Goal: Information Seeking & Learning: Learn about a topic

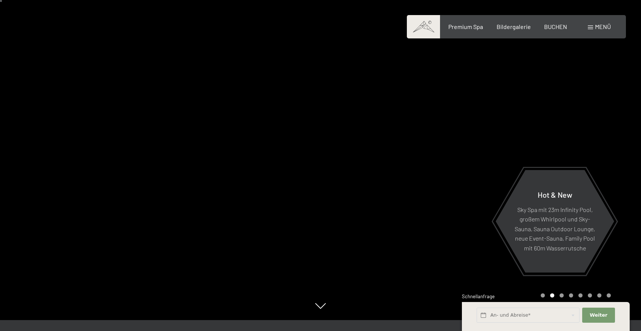
click at [543, 295] on div "Schnellanfrage" at bounding box center [546, 297] width 168 height 8
click at [542, 296] on div "Schnellanfrage" at bounding box center [546, 297] width 168 height 8
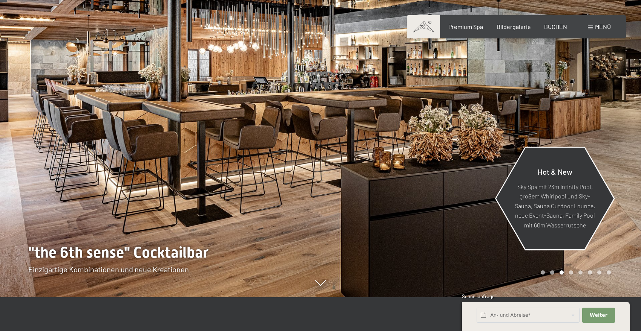
scroll to position [45, 0]
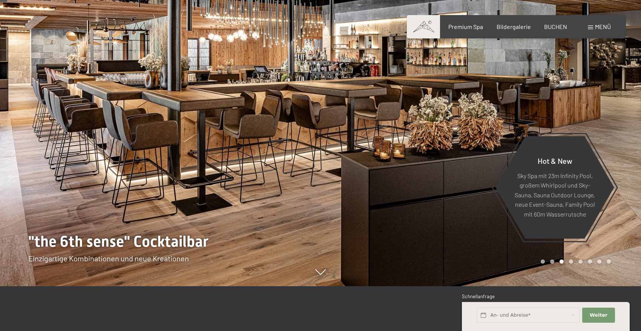
click at [543, 264] on div at bounding box center [481, 120] width 321 height 331
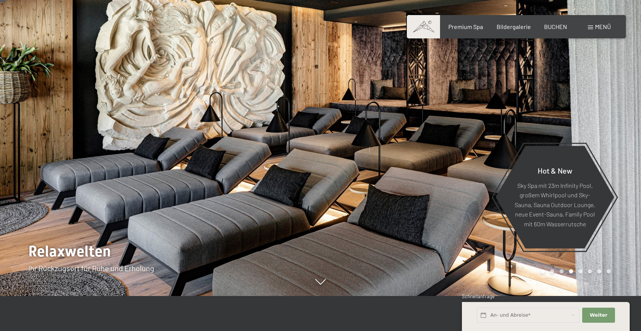
scroll to position [37, 0]
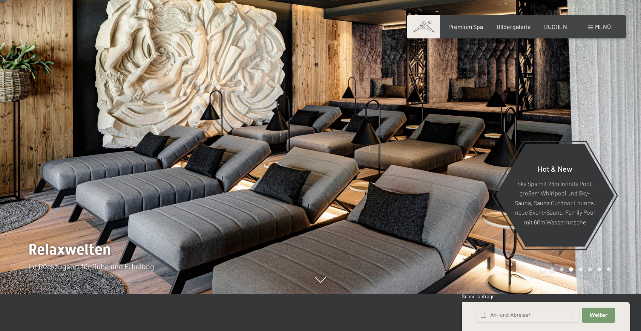
click at [610, 123] on div at bounding box center [481, 128] width 321 height 331
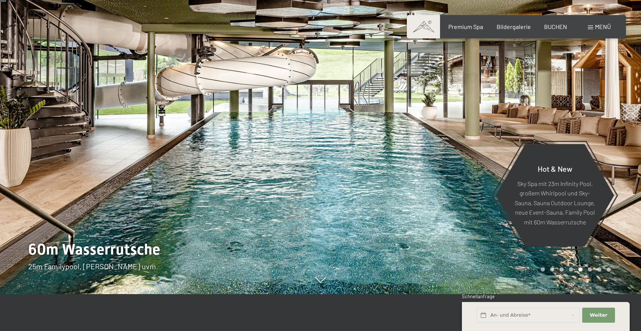
click at [609, 123] on div at bounding box center [481, 128] width 321 height 331
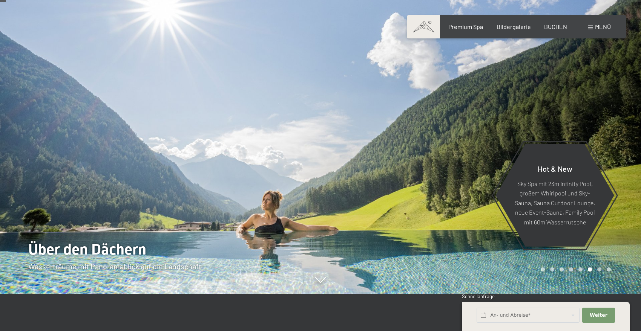
click at [609, 123] on div at bounding box center [481, 128] width 321 height 331
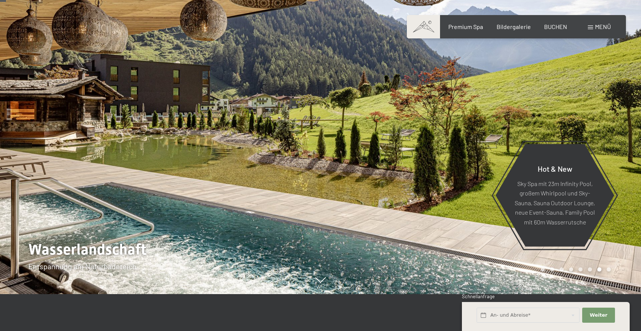
click at [609, 123] on div at bounding box center [481, 128] width 321 height 331
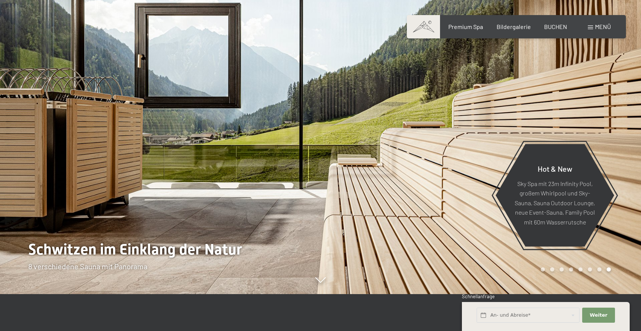
click at [609, 123] on div at bounding box center [481, 128] width 321 height 331
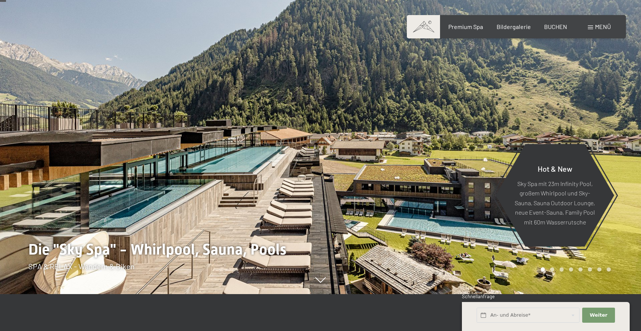
click at [609, 123] on div at bounding box center [481, 128] width 321 height 331
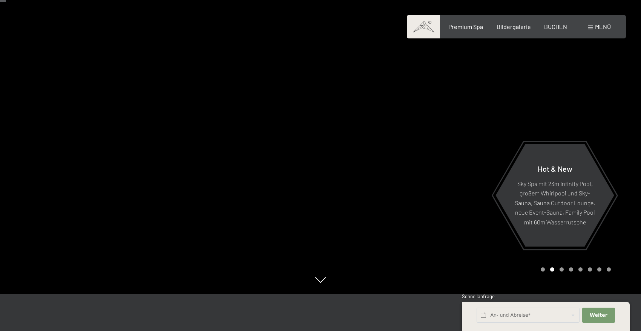
click at [609, 123] on div at bounding box center [481, 128] width 321 height 331
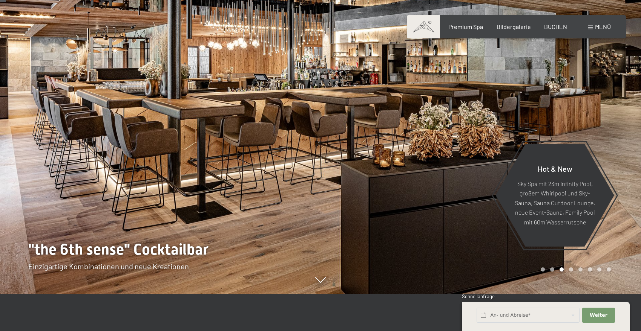
click at [609, 123] on div at bounding box center [481, 128] width 321 height 331
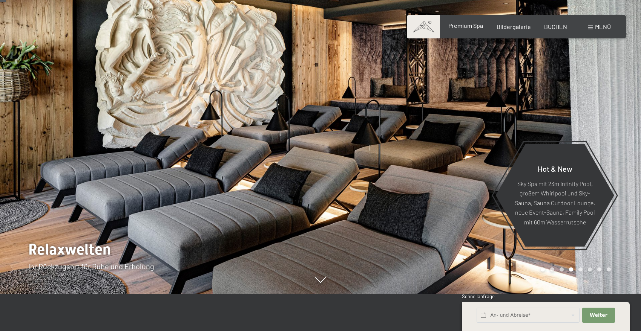
click at [475, 28] on span "Premium Spa" at bounding box center [465, 25] width 35 height 7
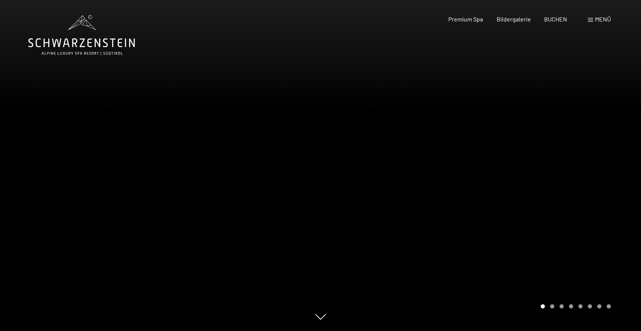
click at [632, 136] on div at bounding box center [481, 165] width 321 height 331
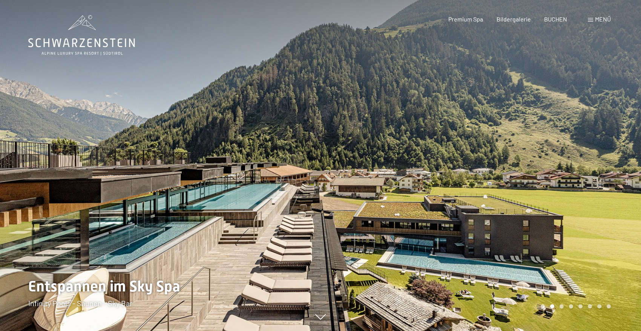
click at [632, 136] on div at bounding box center [481, 165] width 321 height 331
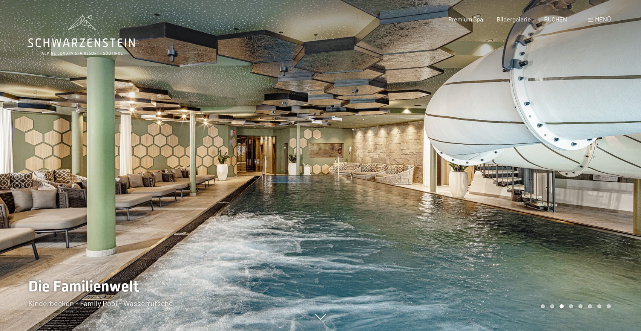
click at [632, 136] on div at bounding box center [481, 165] width 321 height 331
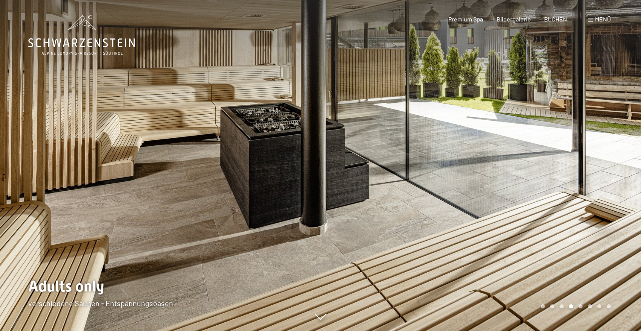
click at [632, 136] on div at bounding box center [481, 165] width 321 height 331
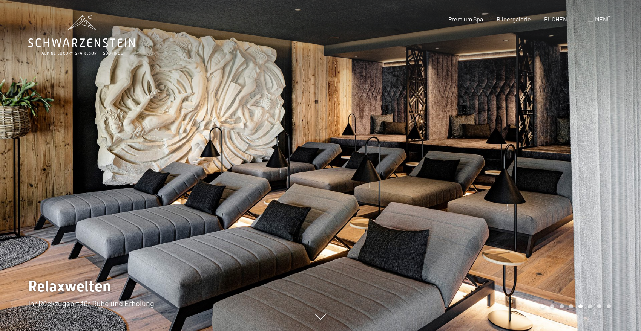
click at [632, 136] on div at bounding box center [481, 165] width 321 height 331
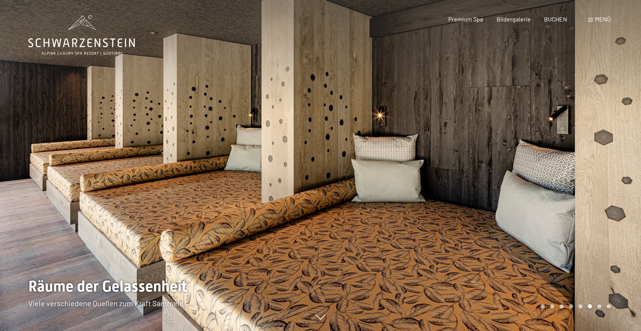
click at [594, 22] on div "Menü" at bounding box center [599, 19] width 23 height 8
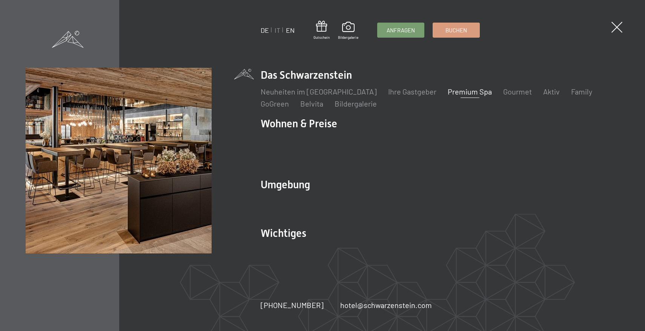
click at [291, 32] on link "EN" at bounding box center [290, 30] width 9 height 8
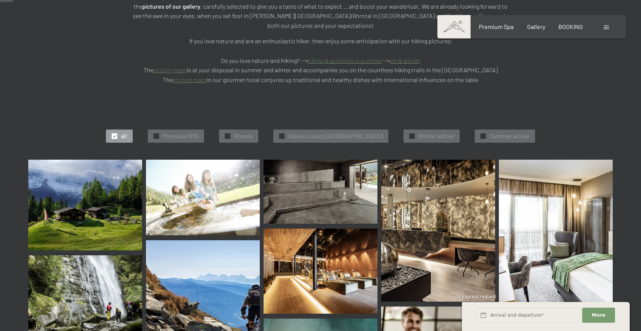
scroll to position [199, 0]
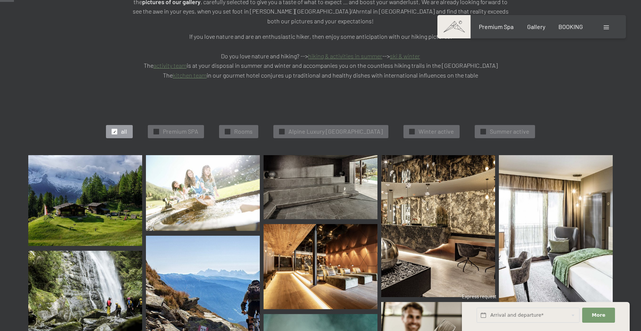
click at [107, 176] on img at bounding box center [85, 200] width 114 height 91
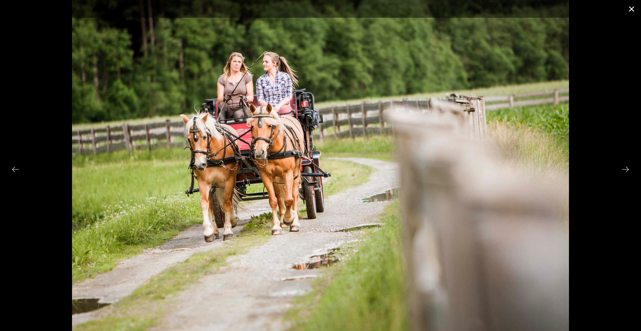
click at [631, 9] on button "Close gallery" at bounding box center [631, 9] width 19 height 18
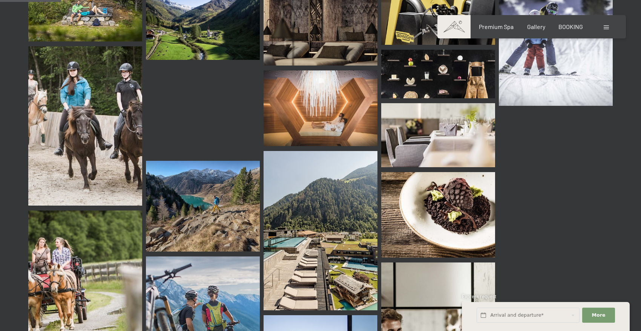
scroll to position [870, 0]
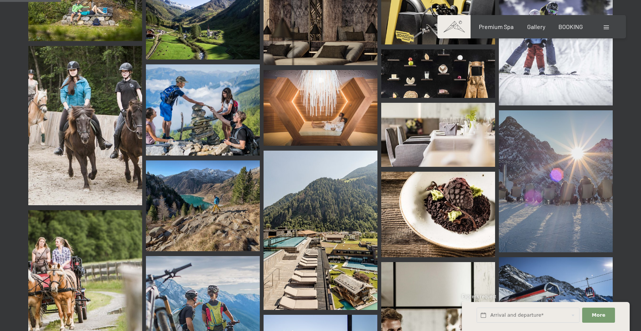
click at [292, 70] on img at bounding box center [321, 108] width 114 height 76
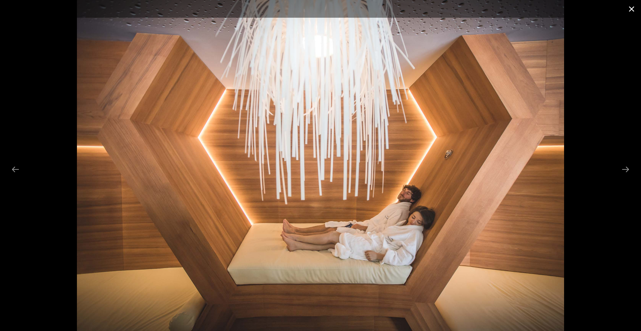
click at [632, 10] on button "Close gallery" at bounding box center [631, 9] width 19 height 18
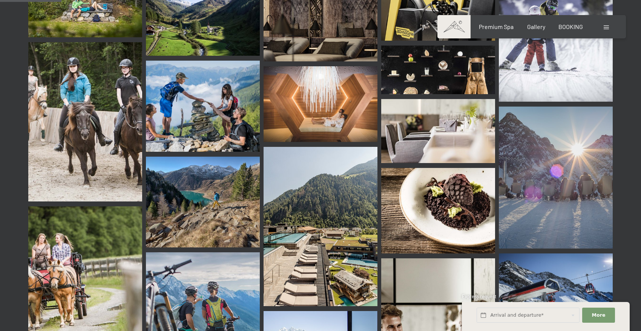
scroll to position [874, 0]
click at [463, 168] on img at bounding box center [438, 211] width 114 height 86
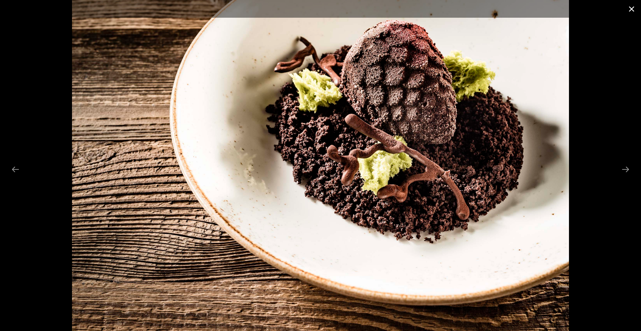
click at [632, 9] on button "Close gallery" at bounding box center [631, 9] width 19 height 18
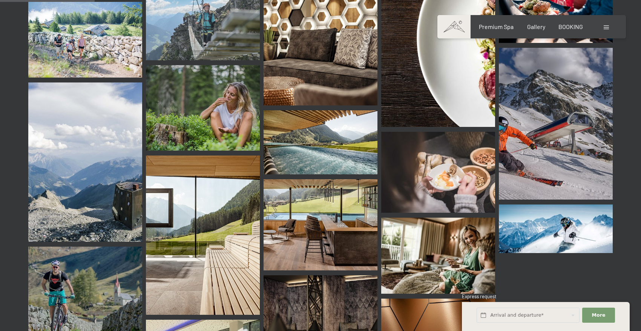
scroll to position [1353, 0]
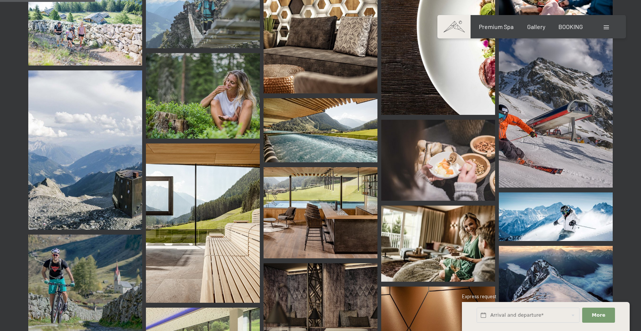
click at [474, 121] on img at bounding box center [438, 160] width 114 height 81
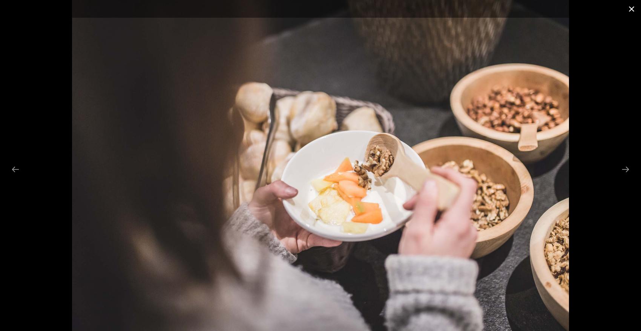
click at [632, 9] on button "Close gallery" at bounding box center [631, 9] width 19 height 18
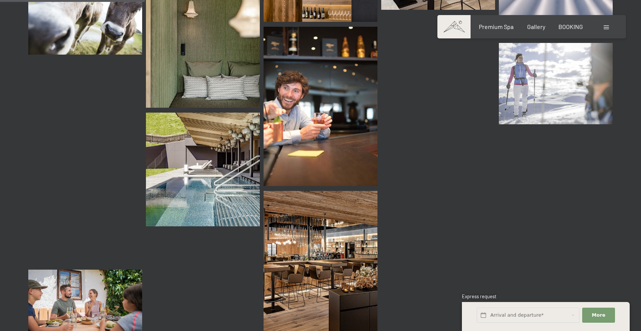
scroll to position [2071, 0]
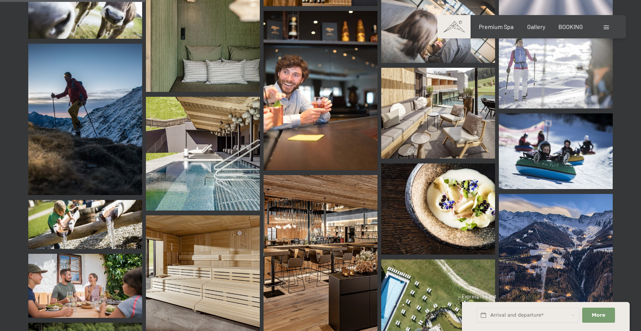
click at [458, 174] on img at bounding box center [438, 209] width 114 height 91
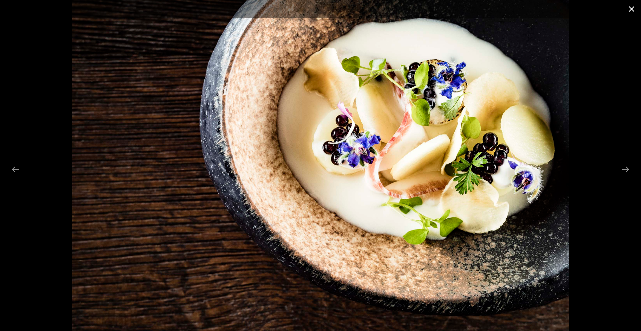
click at [629, 10] on button "Close gallery" at bounding box center [631, 9] width 19 height 18
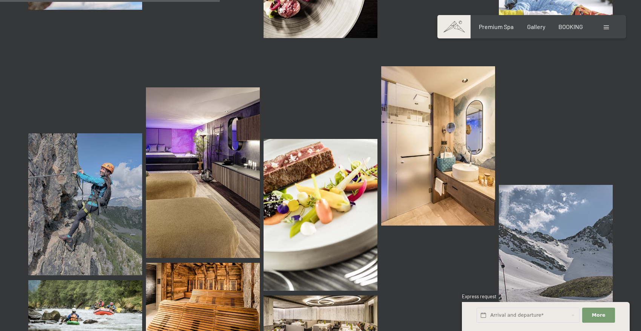
scroll to position [3142, 0]
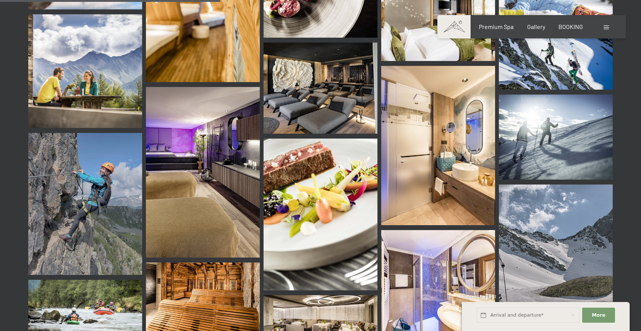
click at [290, 152] on img at bounding box center [321, 215] width 114 height 152
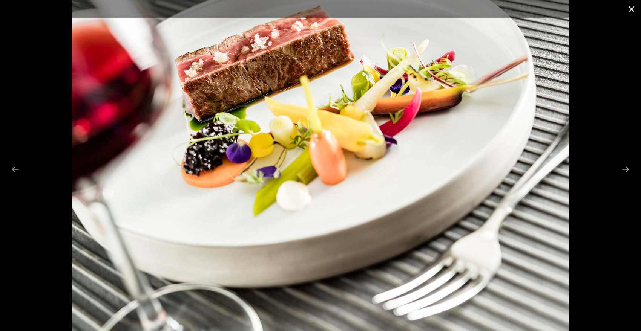
click at [630, 6] on button "Close gallery" at bounding box center [631, 9] width 19 height 18
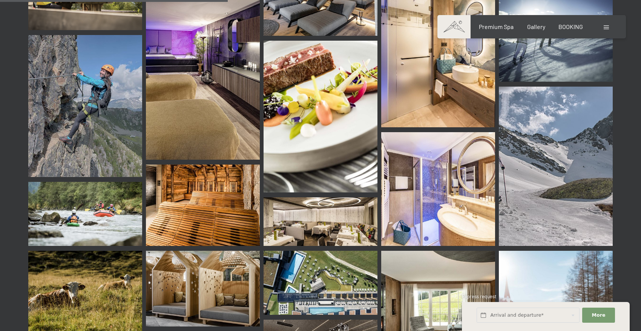
scroll to position [3216, 0]
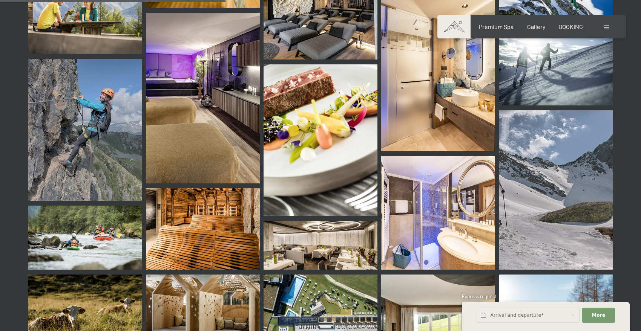
click at [116, 94] on img at bounding box center [85, 130] width 114 height 143
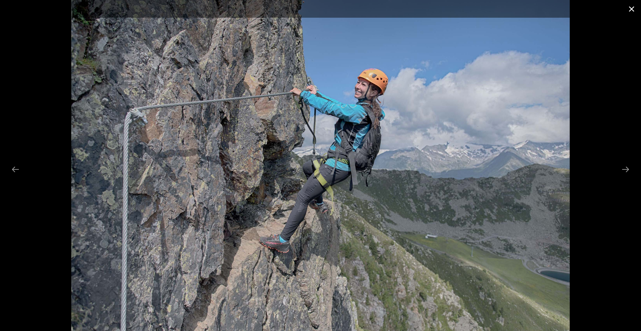
click at [632, 9] on button "Close gallery" at bounding box center [631, 9] width 19 height 18
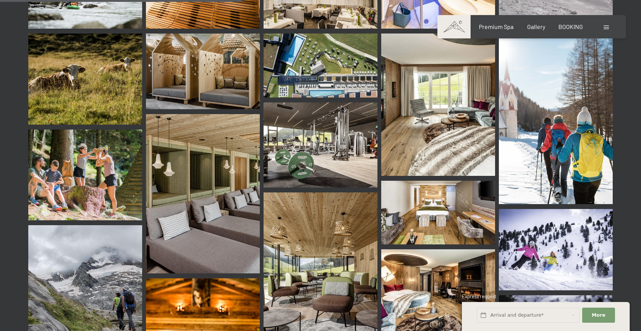
scroll to position [3455, 0]
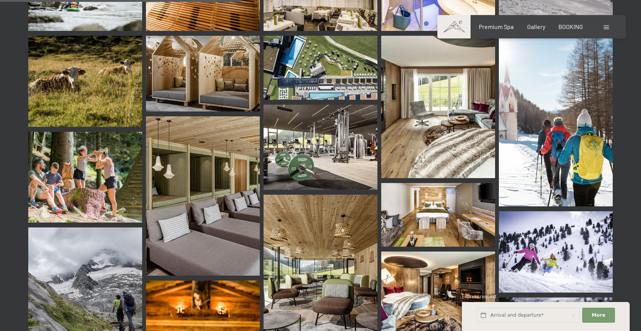
click at [329, 105] on img at bounding box center [321, 148] width 114 height 86
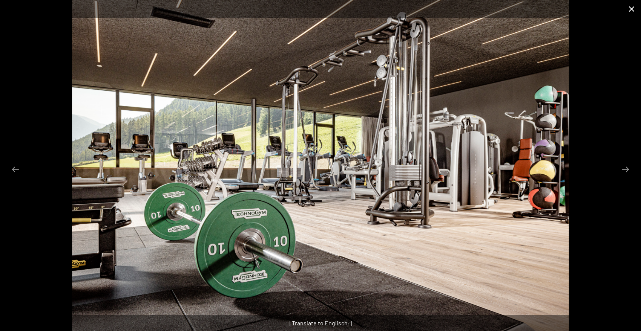
click at [632, 6] on button "Close gallery" at bounding box center [631, 9] width 19 height 18
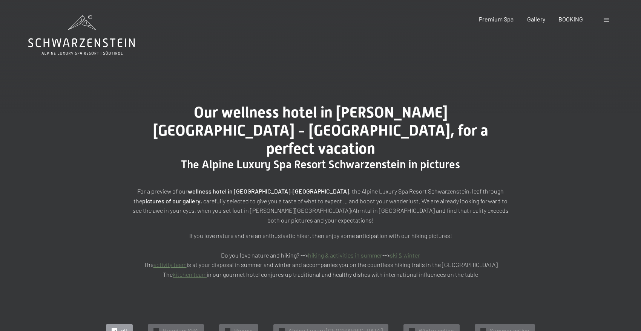
scroll to position [0, 0]
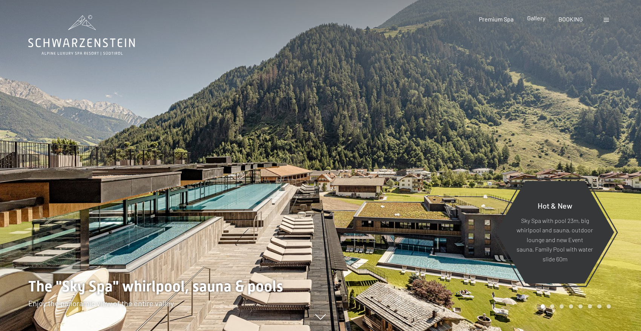
click at [535, 22] on div "Gallery" at bounding box center [536, 18] width 18 height 8
click at [536, 18] on span "Gallery" at bounding box center [536, 17] width 18 height 7
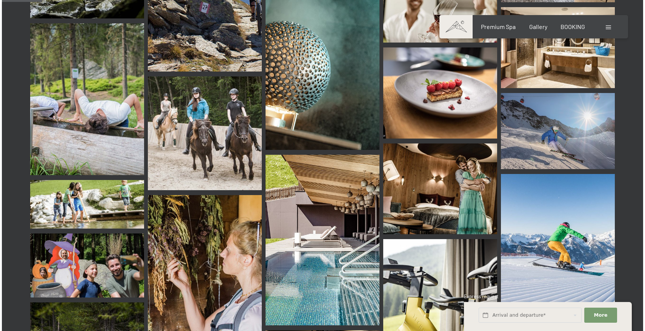
scroll to position [509, 0]
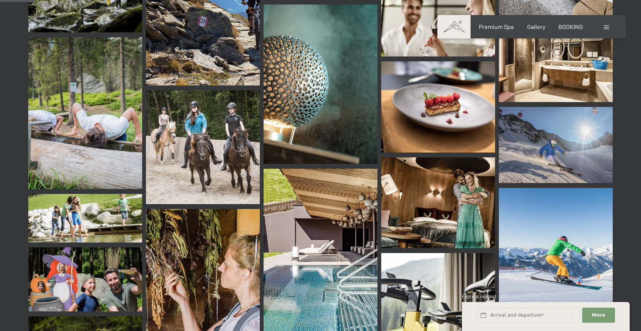
click at [128, 86] on img at bounding box center [85, 113] width 114 height 152
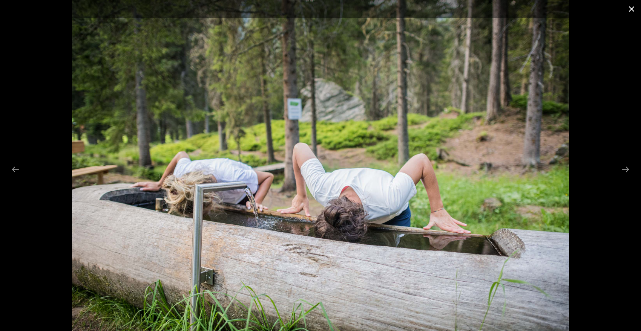
click at [630, 11] on button "Close gallery" at bounding box center [631, 9] width 19 height 18
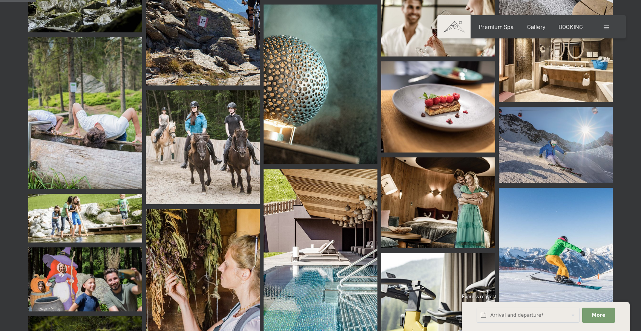
click at [606, 27] on span at bounding box center [606, 28] width 5 height 4
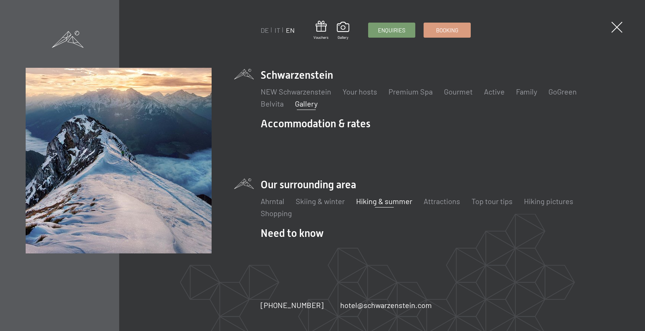
click at [374, 197] on link "Hiking & summer" at bounding box center [384, 201] width 56 height 9
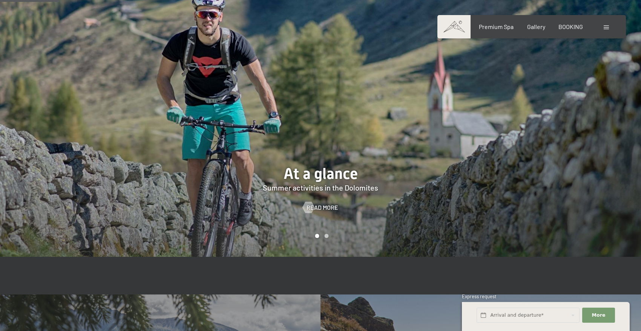
scroll to position [460, 0]
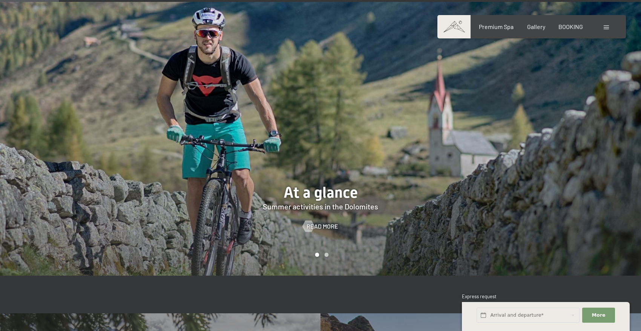
click at [326, 255] on div "Carousel Page 2" at bounding box center [327, 255] width 4 height 4
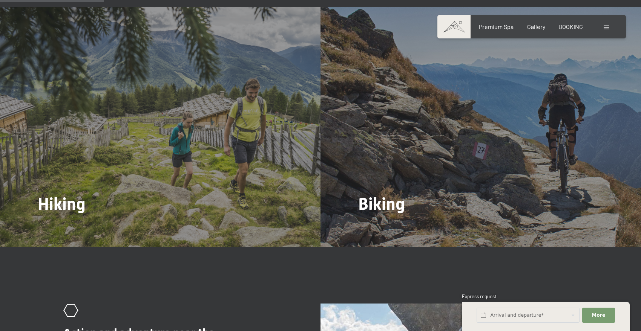
scroll to position [814, 0]
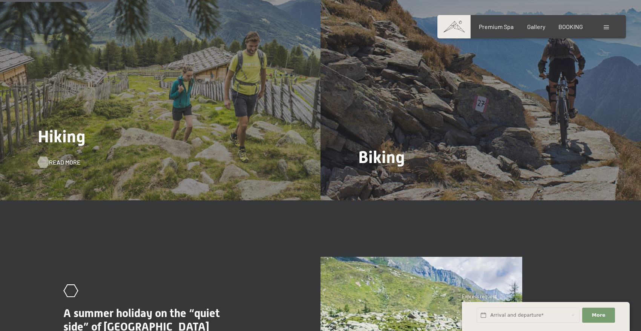
click at [55, 163] on span "Read more" at bounding box center [65, 162] width 32 height 8
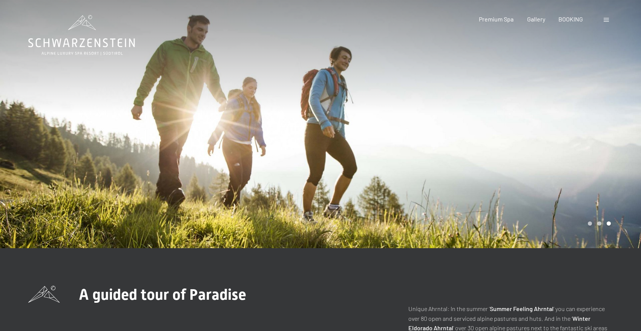
click at [591, 225] on div "Carousel Page 1" at bounding box center [590, 224] width 4 height 4
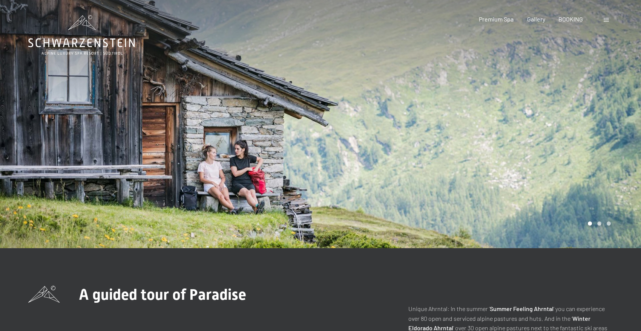
click at [601, 224] on div "Carousel Page 2" at bounding box center [599, 224] width 4 height 4
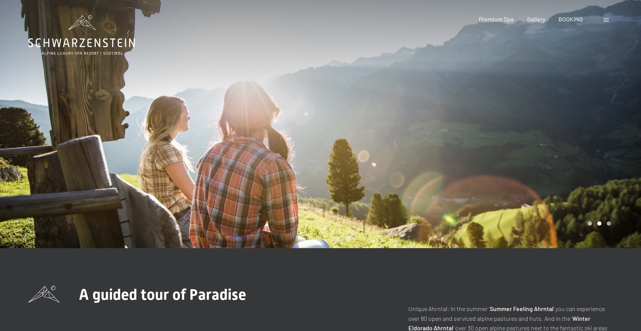
click at [609, 225] on div "Carousel Page 3" at bounding box center [609, 224] width 4 height 4
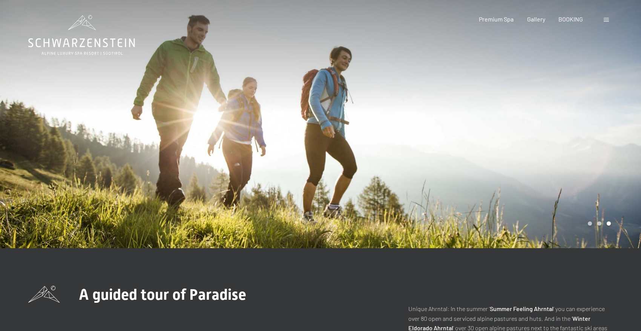
click at [588, 225] on div "Carousel Page 1" at bounding box center [590, 224] width 4 height 4
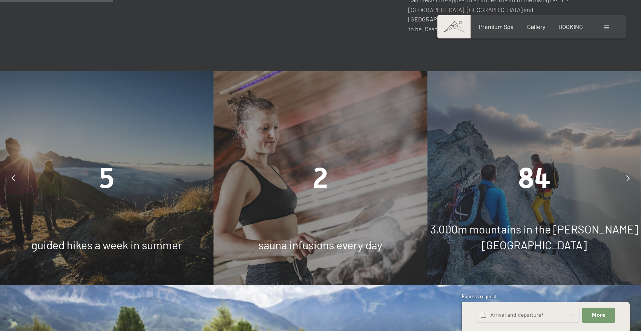
scroll to position [565, 0]
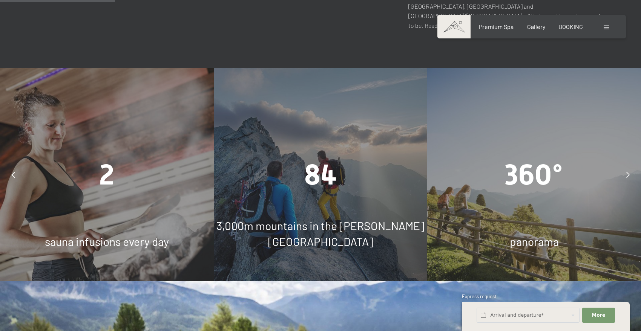
click at [628, 172] on icon at bounding box center [627, 175] width 3 height 6
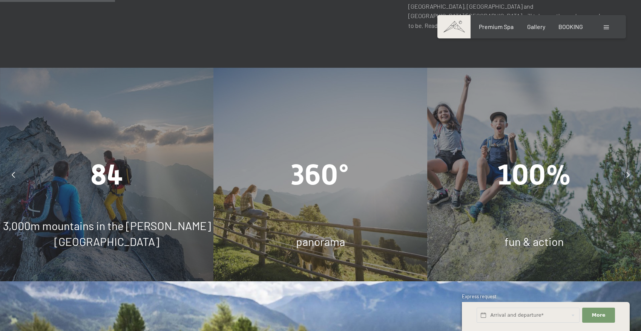
click at [628, 172] on icon at bounding box center [627, 175] width 3 height 6
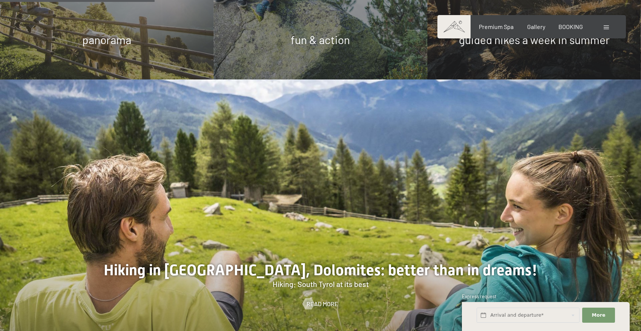
scroll to position [768, 0]
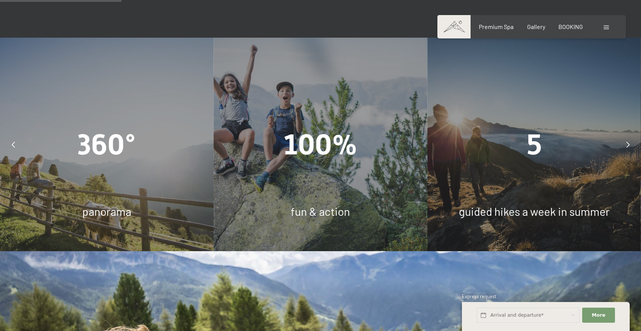
click at [490, 190] on div "5 guided hikes a week in summer" at bounding box center [534, 145] width 214 height 214
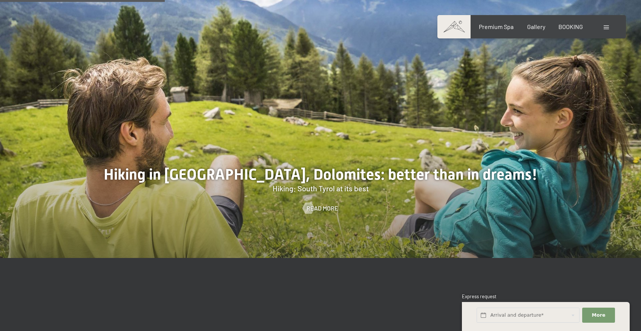
scroll to position [864, 0]
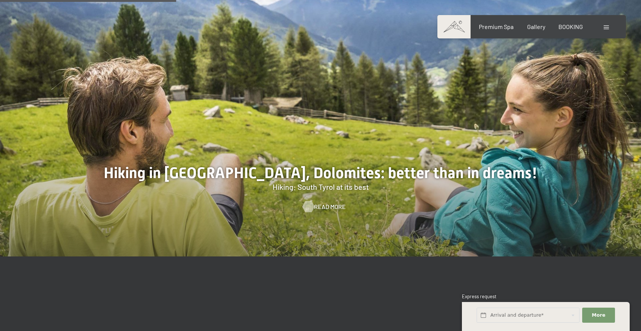
click at [329, 203] on span "Read more" at bounding box center [330, 207] width 32 height 8
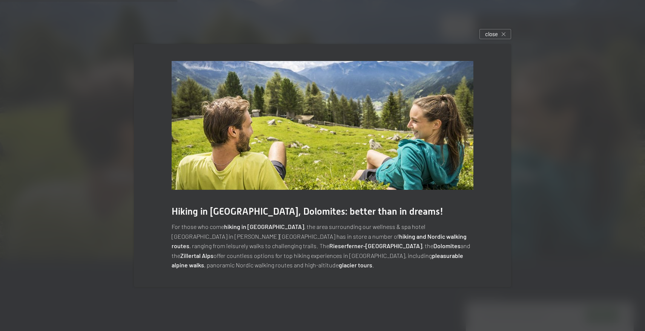
click at [566, 78] on div at bounding box center [322, 165] width 645 height 331
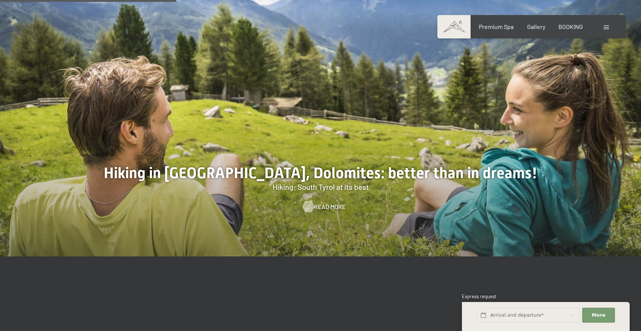
click at [311, 201] on div at bounding box center [308, 206] width 6 height 11
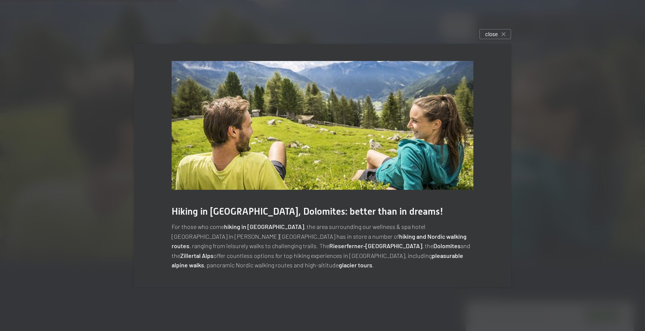
click at [574, 161] on div at bounding box center [322, 165] width 645 height 331
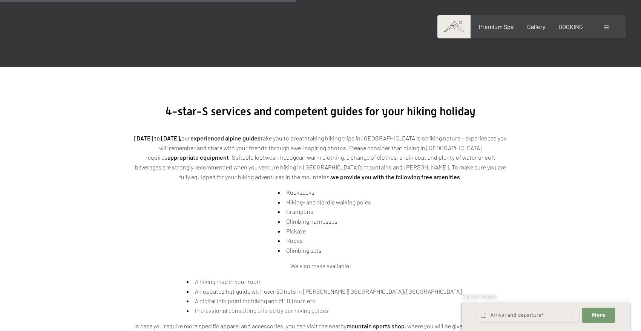
scroll to position [1343, 0]
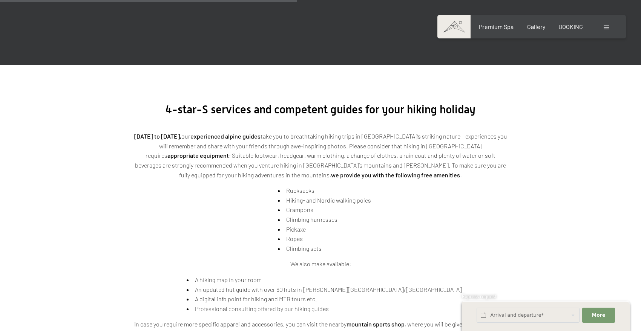
click at [298, 225] on li "Pickaxe" at bounding box center [324, 230] width 93 height 10
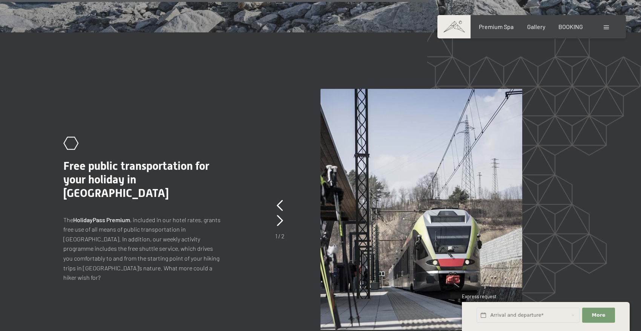
scroll to position [1966, 0]
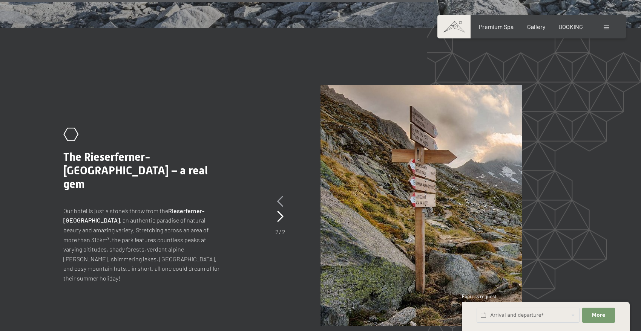
click at [280, 196] on icon at bounding box center [280, 201] width 6 height 11
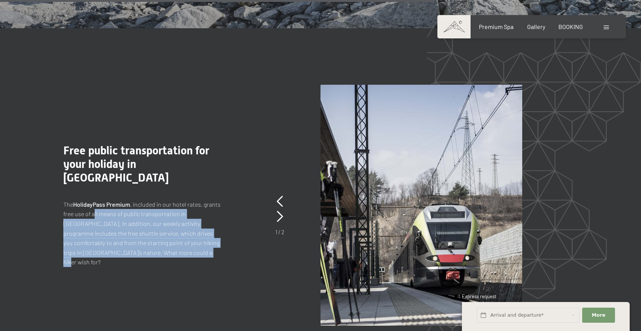
drag, startPoint x: 95, startPoint y: 176, endPoint x: 119, endPoint y: 220, distance: 49.6
click at [120, 221] on div ".st0{fill:none;stroke:#FFFFFF;stroke-width:2;stroke-linecap:round;stroke-miterl…" at bounding box center [320, 205] width 515 height 241
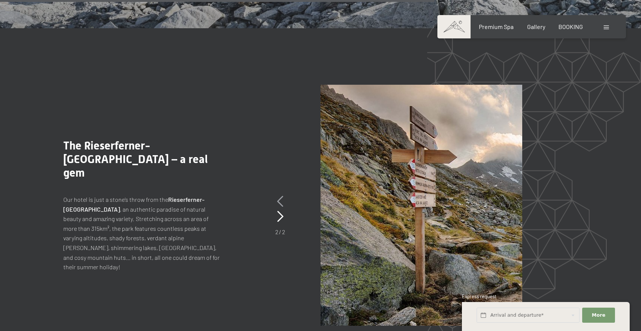
click at [277, 194] on div "2 / 2" at bounding box center [280, 215] width 10 height 42
click at [282, 196] on icon at bounding box center [280, 201] width 6 height 11
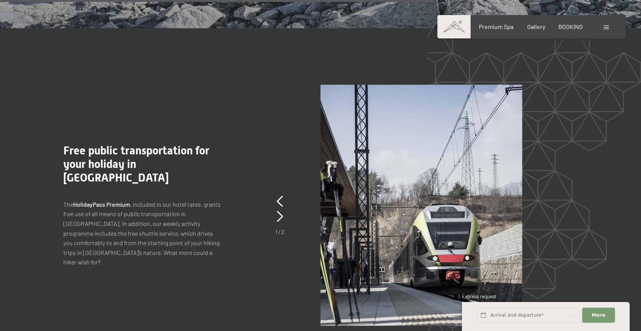
drag, startPoint x: 75, startPoint y: 166, endPoint x: 131, endPoint y: 168, distance: 56.6
click at [131, 200] on p "The HolidayPass Premium , included in our hotel rates, grants free use of all m…" at bounding box center [142, 234] width 158 height 68
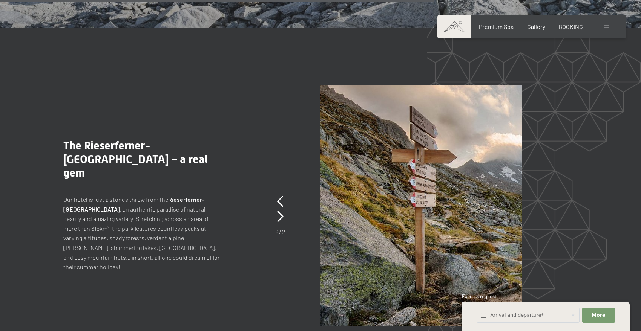
copy p "HolidayPass Premium"
